Goal: Transaction & Acquisition: Book appointment/travel/reservation

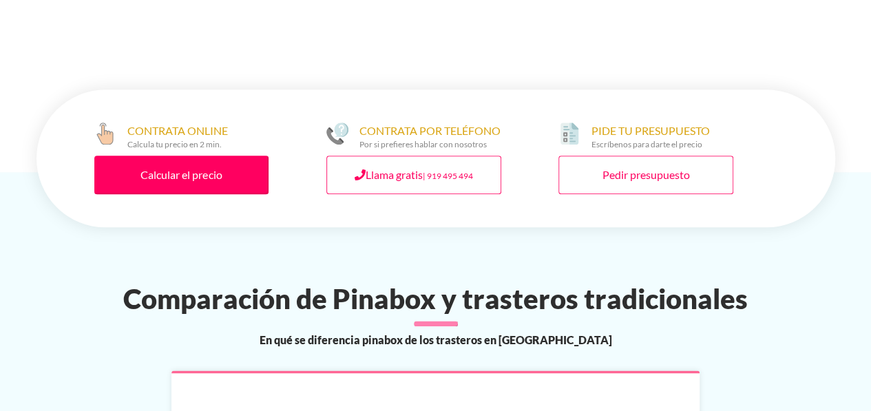
scroll to position [672, 0]
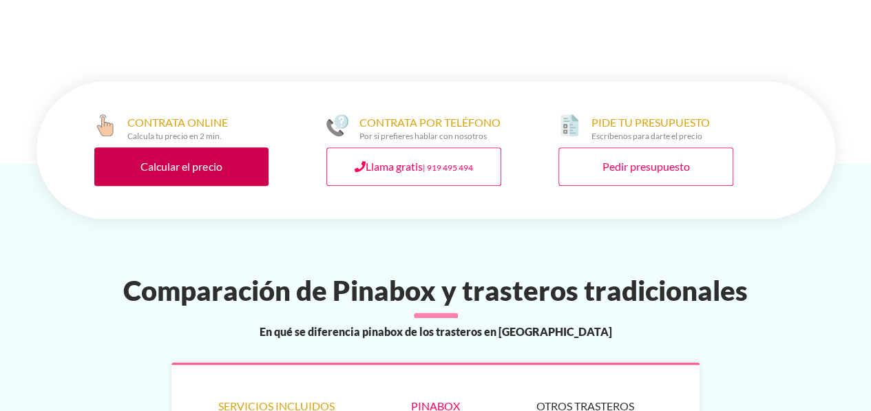
click at [208, 171] on link "Calcular el precio" at bounding box center [181, 166] width 175 height 39
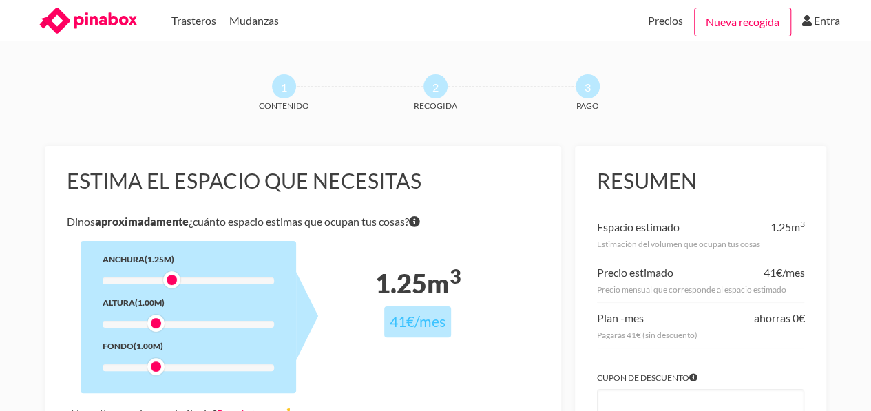
click at [169, 282] on div at bounding box center [188, 280] width 171 height 7
click at [187, 282] on div at bounding box center [188, 280] width 171 height 7
click at [204, 282] on div at bounding box center [188, 280] width 171 height 7
click at [220, 322] on div at bounding box center [188, 324] width 171 height 7
click at [209, 322] on div at bounding box center [188, 324] width 171 height 7
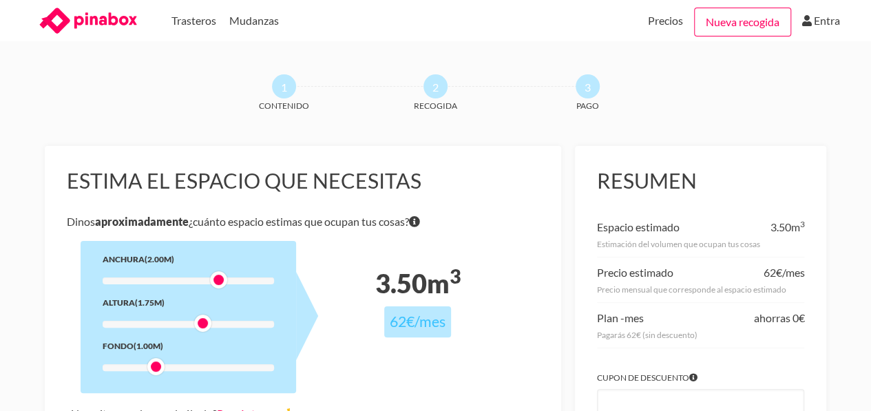
click at [193, 323] on div at bounding box center [188, 324] width 171 height 7
click at [189, 323] on div at bounding box center [188, 324] width 171 height 7
click at [185, 325] on div at bounding box center [188, 324] width 171 height 7
click at [171, 324] on div at bounding box center [188, 324] width 171 height 7
click at [182, 368] on div at bounding box center [188, 367] width 171 height 7
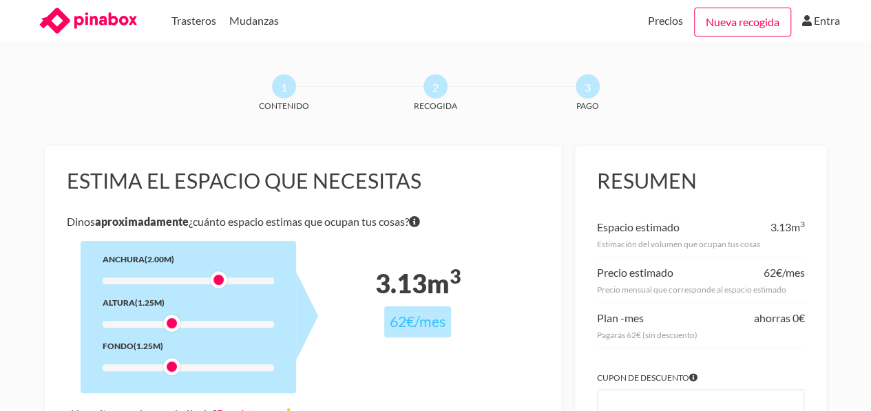
click at [172, 367] on div at bounding box center [188, 367] width 171 height 7
click at [208, 368] on div at bounding box center [188, 367] width 171 height 7
click at [187, 368] on div at bounding box center [188, 367] width 171 height 7
click at [104, 366] on div at bounding box center [188, 367] width 171 height 7
click at [174, 366] on div at bounding box center [188, 367] width 171 height 7
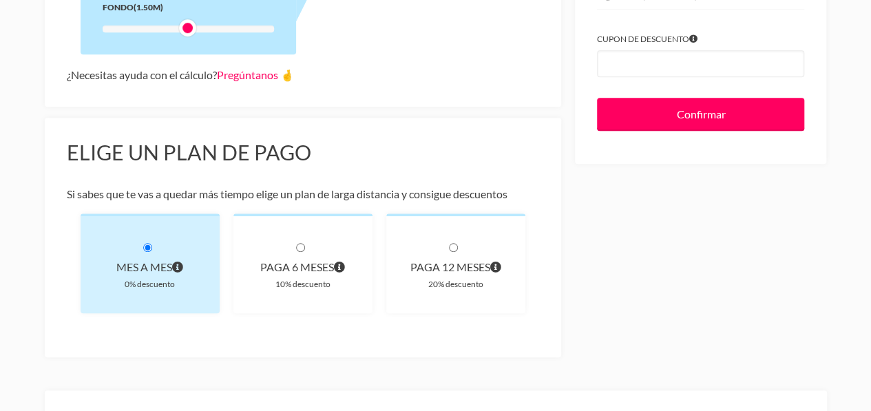
scroll to position [347, 0]
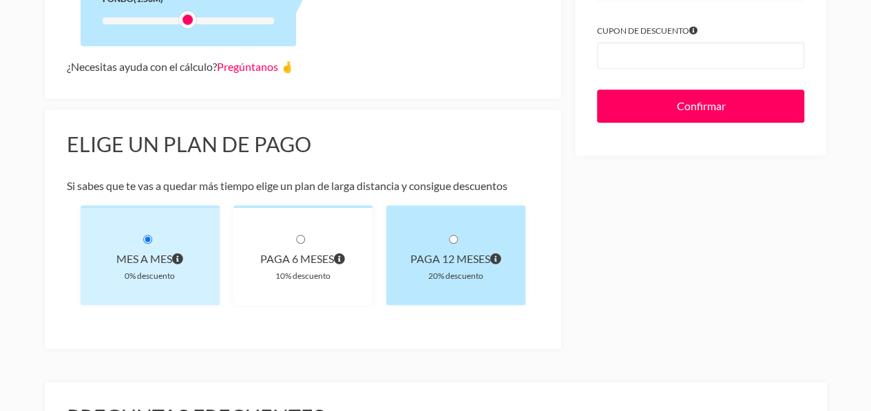
click at [450, 235] on input "radio" at bounding box center [453, 239] width 9 height 9
radio input "true"
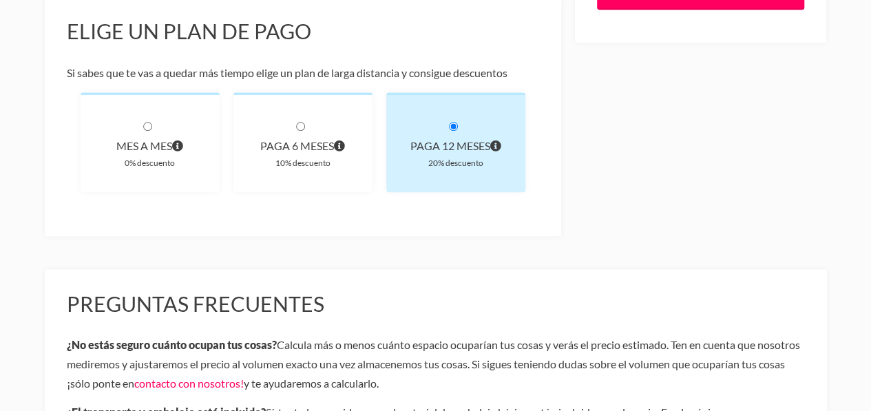
scroll to position [452, 0]
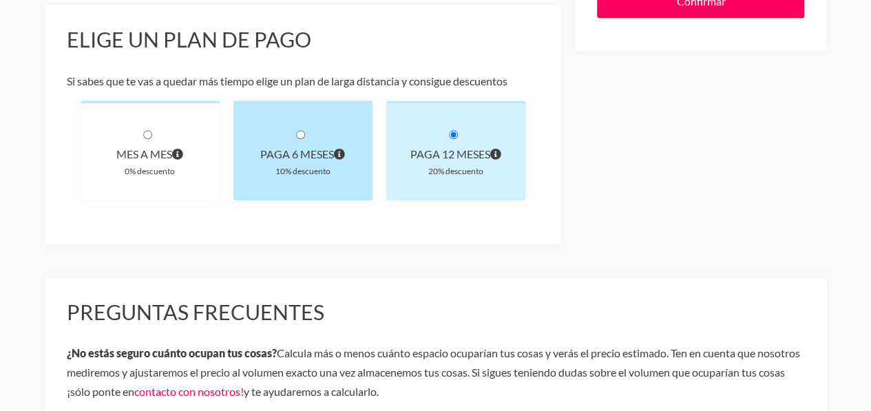
click at [309, 147] on div "paga 6 meses" at bounding box center [302, 154] width 95 height 19
radio input "true"
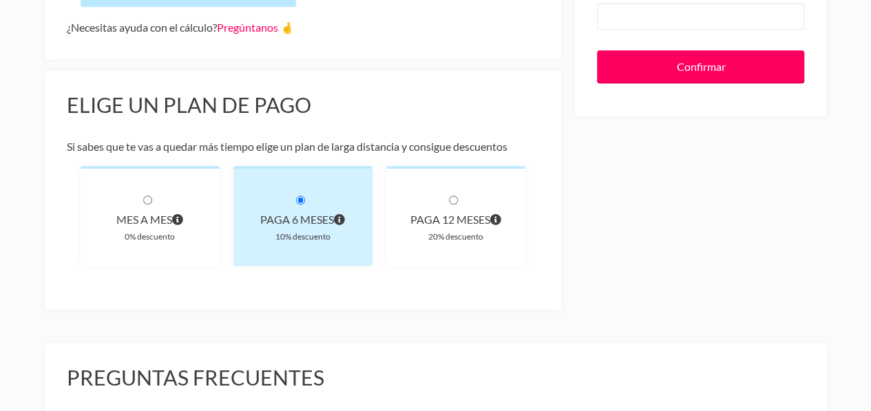
scroll to position [381, 0]
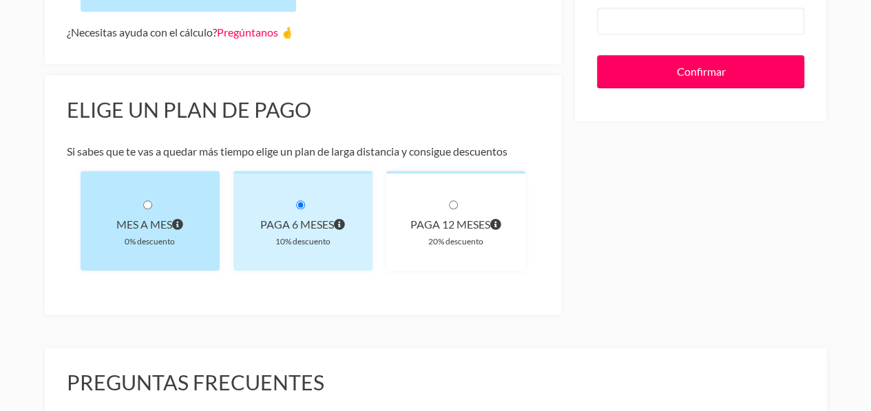
click at [178, 176] on div "Mes a mes 0% descuento" at bounding box center [150, 221] width 139 height 100
radio input "true"
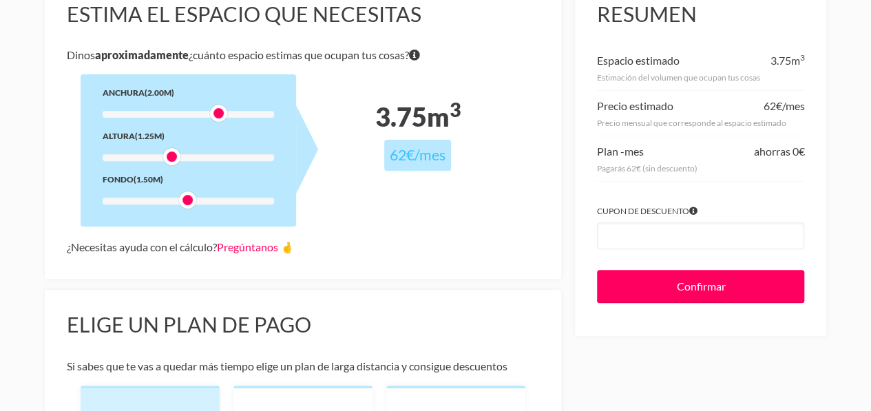
scroll to position [0, 0]
